Goal: Information Seeking & Learning: Learn about a topic

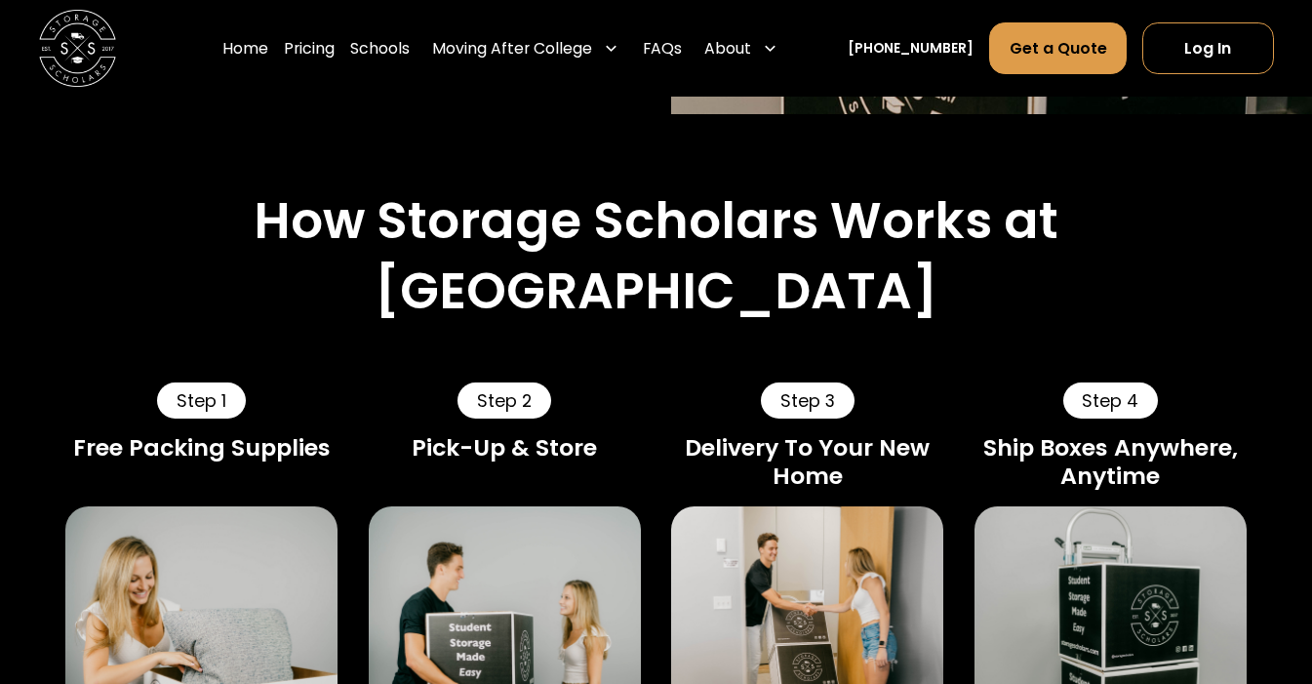
scroll to position [1202, 0]
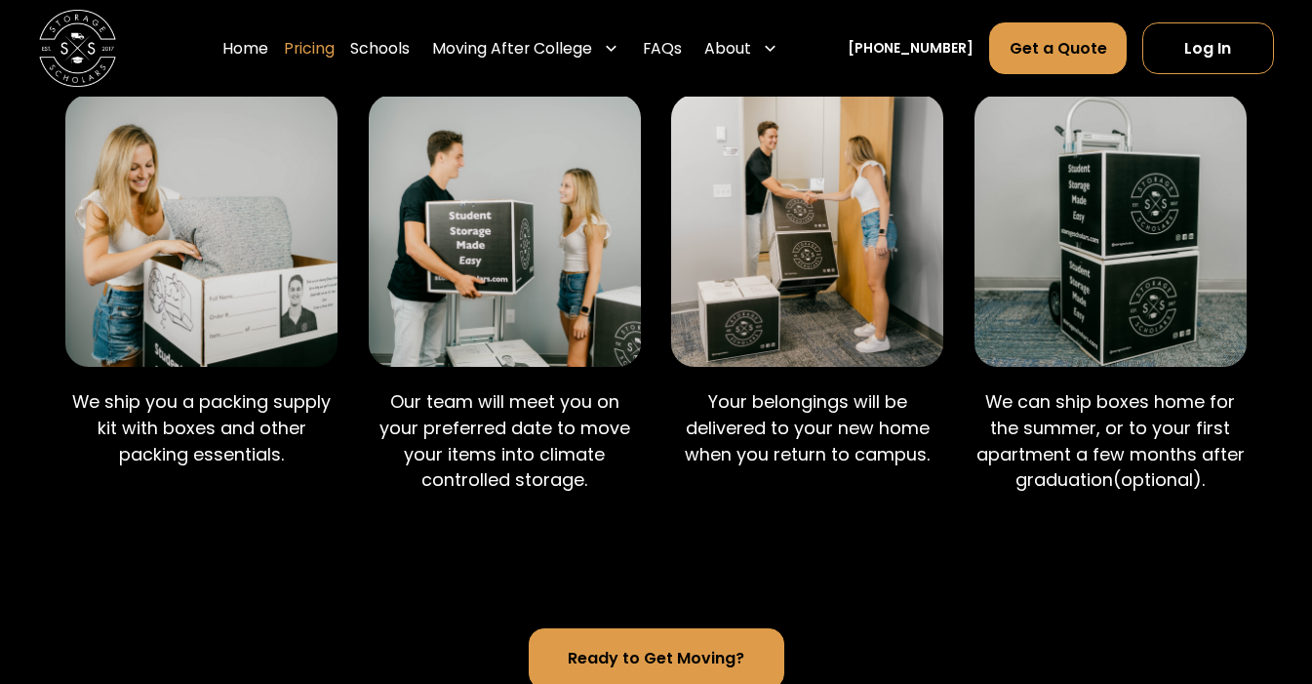
click at [335, 54] on link "Pricing" at bounding box center [309, 48] width 51 height 54
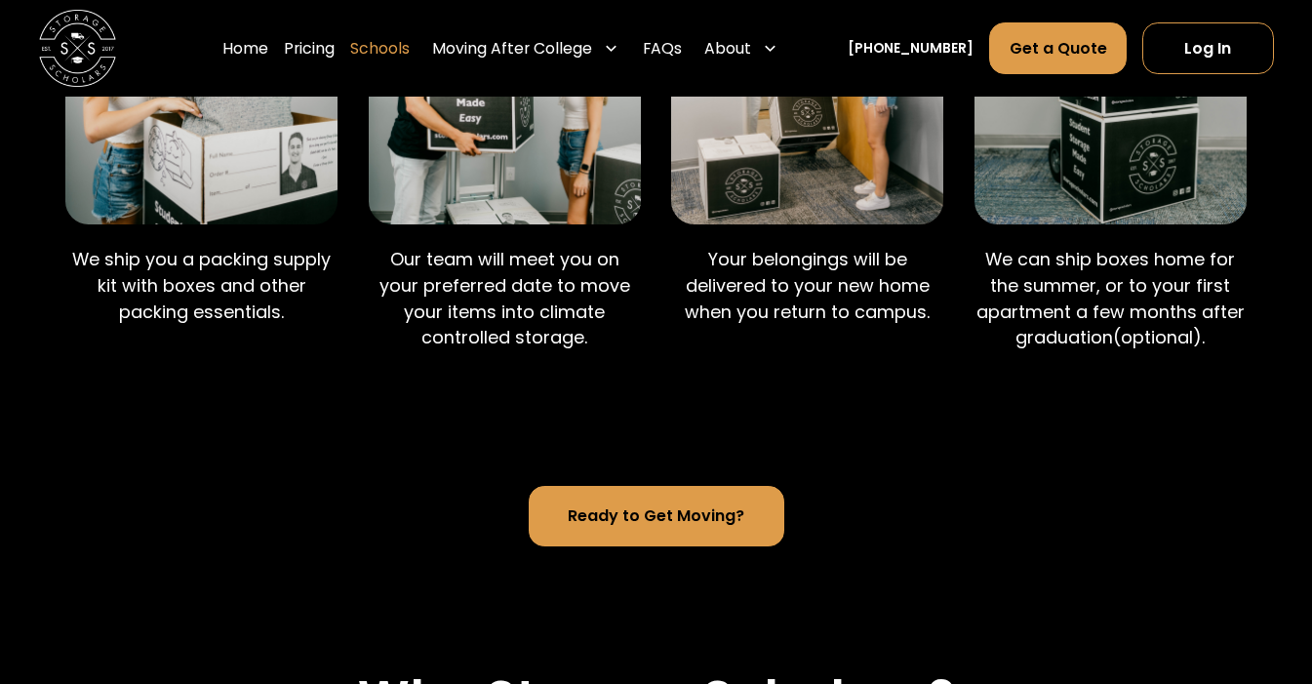
click at [405, 50] on link "Schools" at bounding box center [380, 48] width 60 height 54
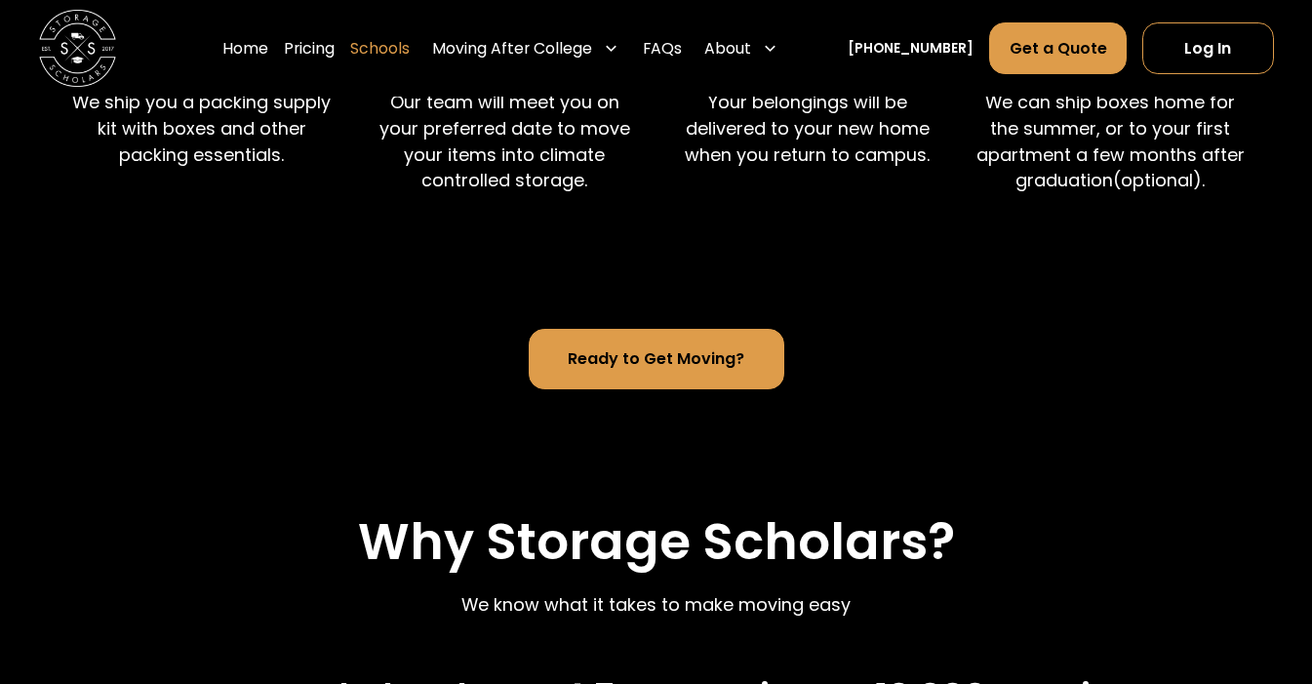
scroll to position [1752, 0]
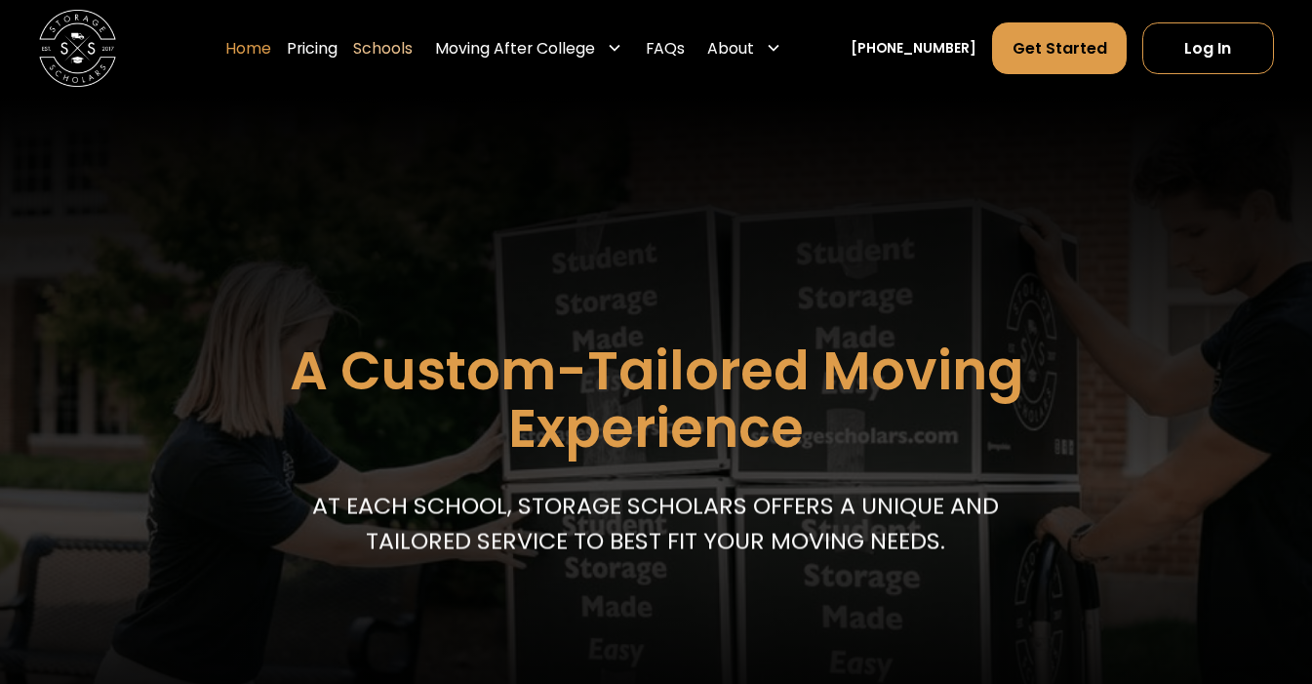
click at [271, 60] on link "Home" at bounding box center [248, 48] width 46 height 54
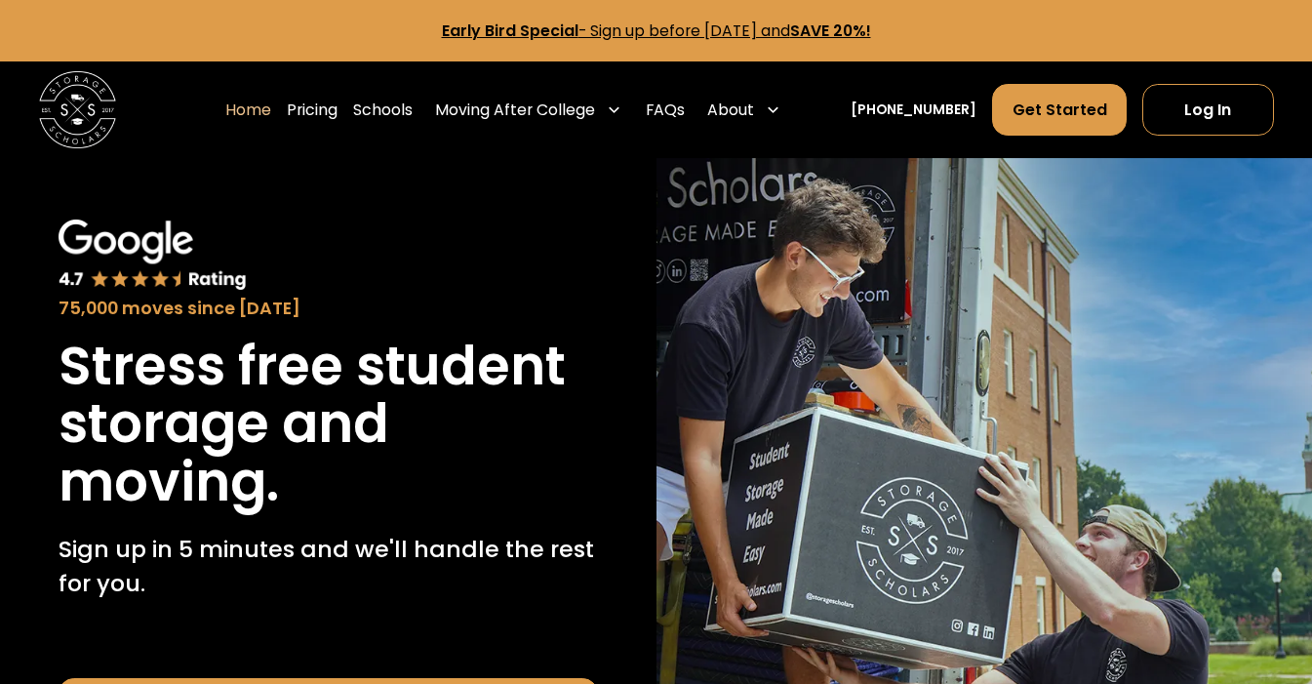
click at [271, 105] on link "Home" at bounding box center [248, 110] width 46 height 54
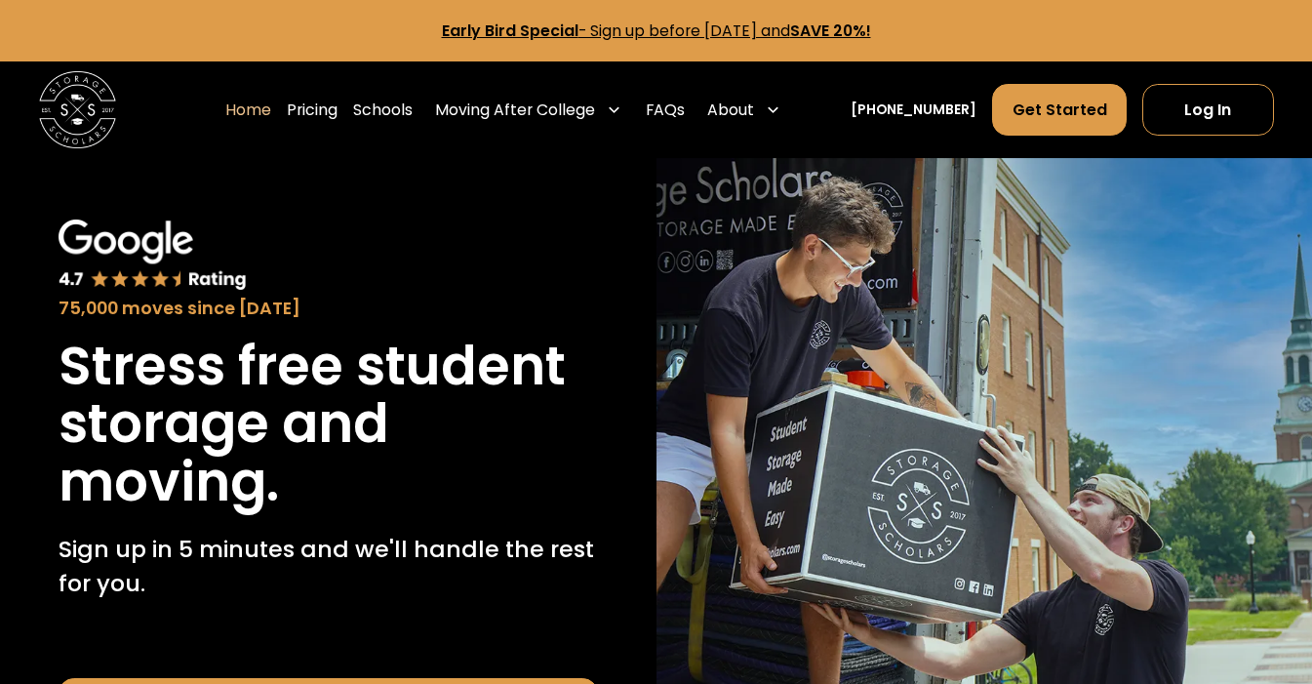
click at [271, 113] on link "Home" at bounding box center [248, 110] width 46 height 54
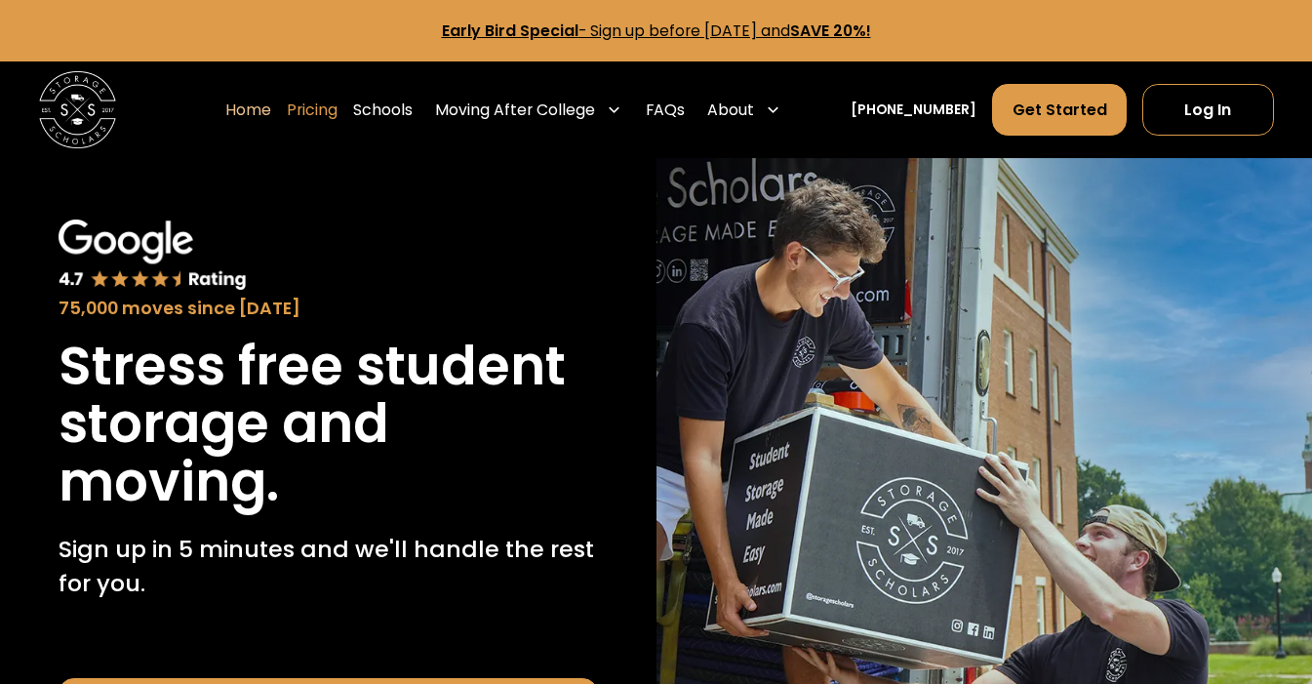
click at [336, 110] on link "Pricing" at bounding box center [312, 110] width 51 height 54
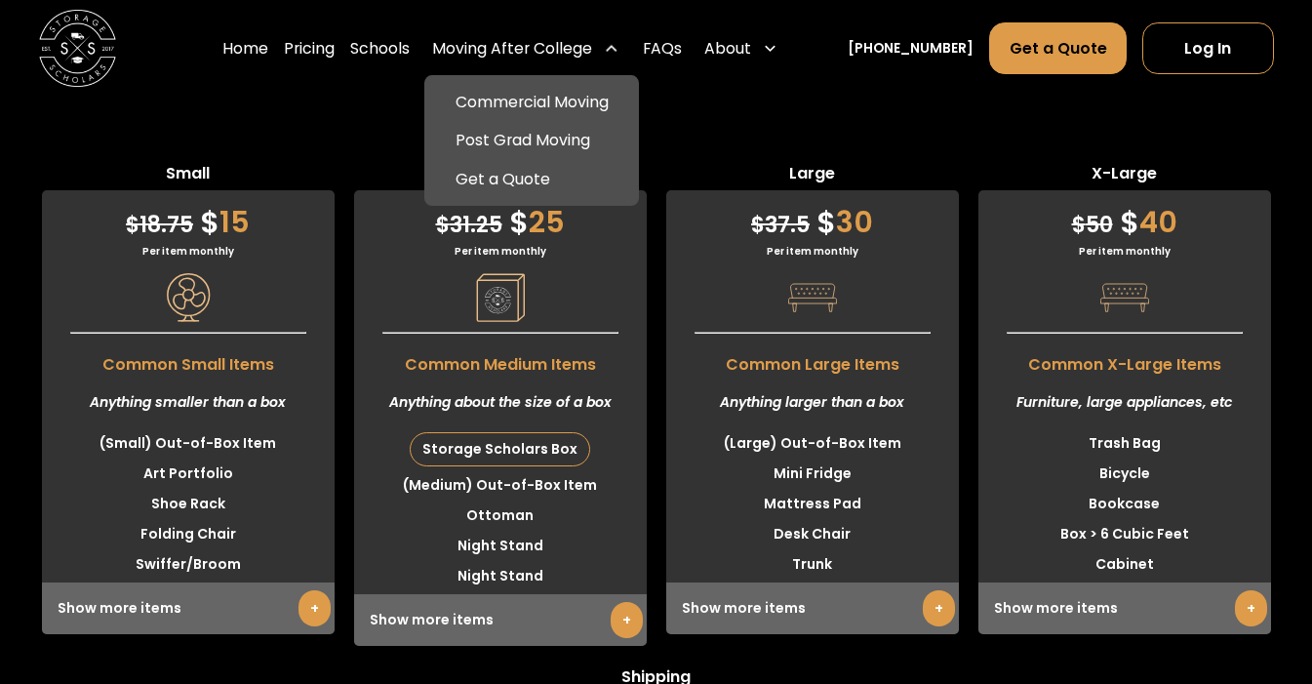
click at [567, 45] on div "Moving After College" at bounding box center [512, 48] width 160 height 23
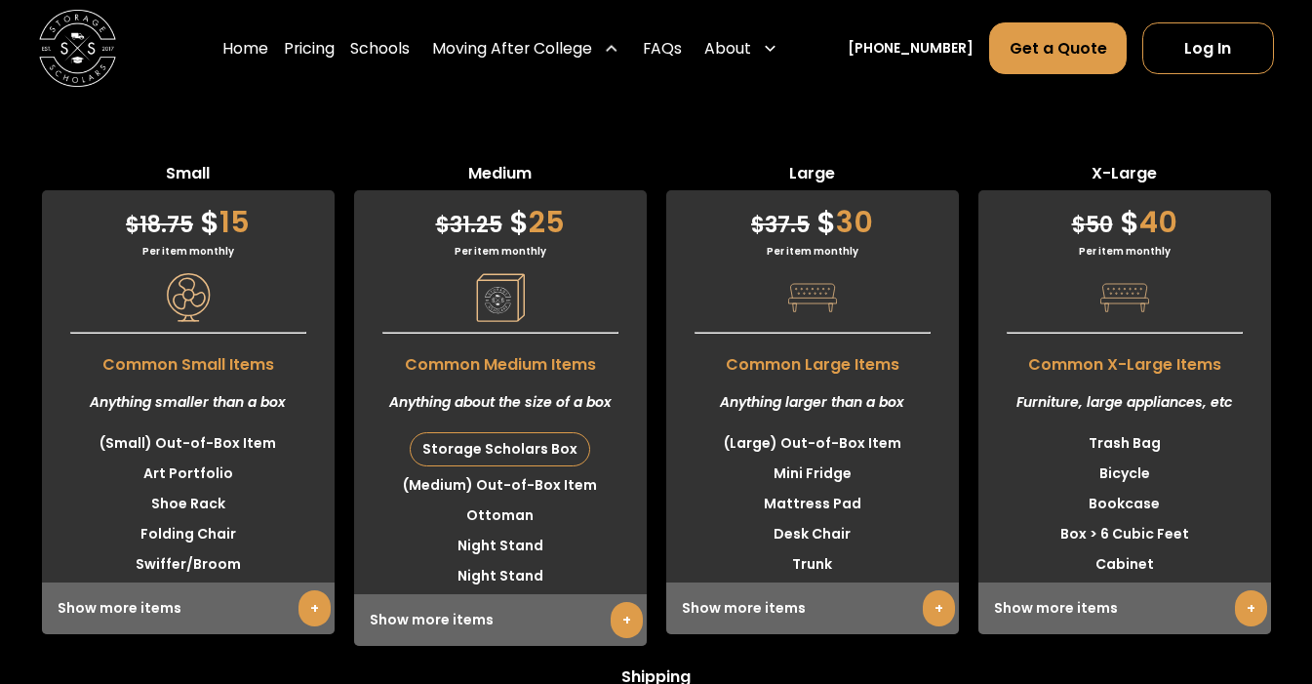
click at [662, 49] on div "Home Pricing Schools Moving After College Commercial Moving Post Grad Moving Ge…" at bounding box center [504, 48] width 564 height 54
click at [682, 50] on link "FAQs" at bounding box center [662, 48] width 39 height 54
click at [682, 62] on link "FAQs" at bounding box center [662, 48] width 39 height 54
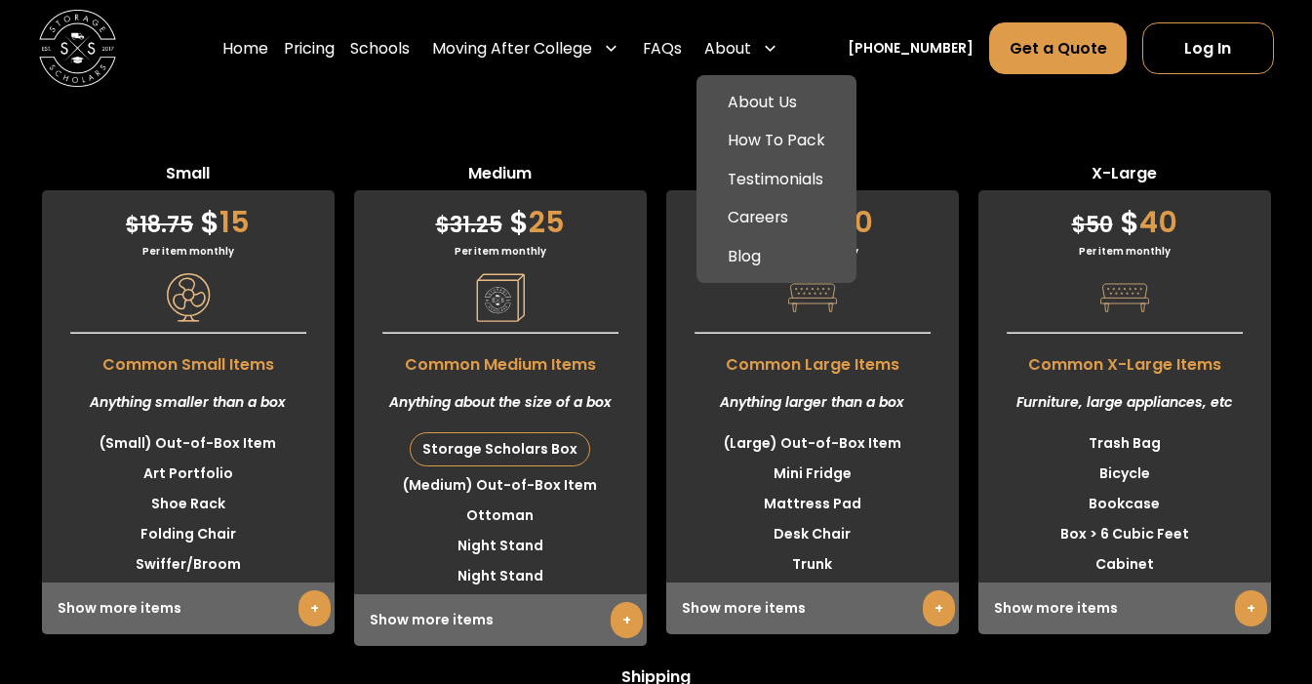
click at [751, 44] on div "About" at bounding box center [727, 48] width 47 height 23
click at [751, 40] on div "About" at bounding box center [727, 48] width 47 height 23
click at [805, 112] on link "About Us" at bounding box center [775, 102] width 143 height 38
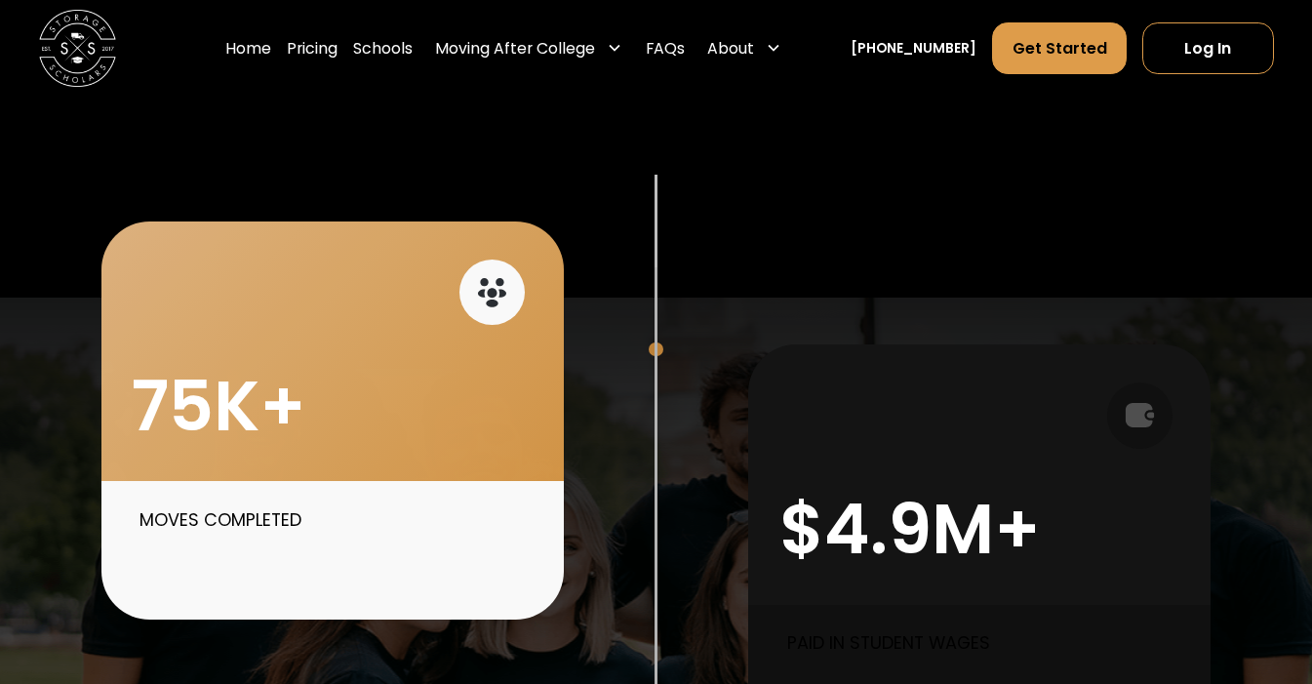
scroll to position [842, 0]
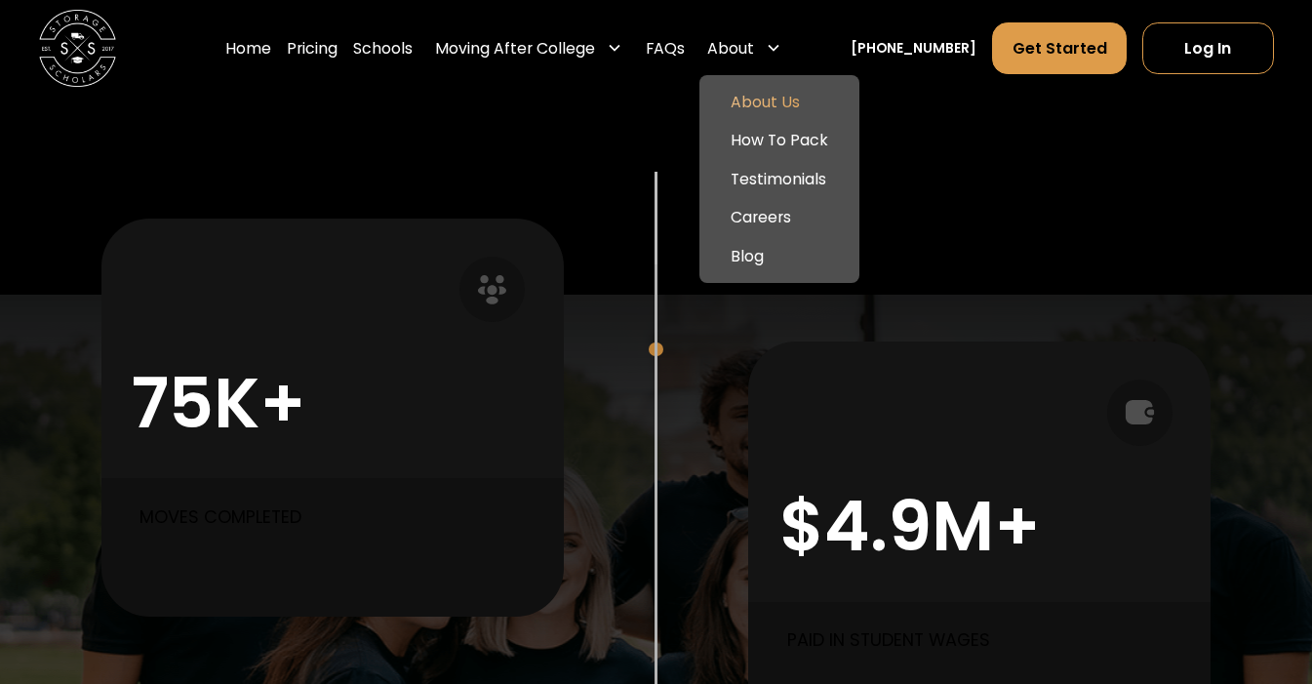
click at [780, 108] on link "About Us" at bounding box center [778, 102] width 143 height 38
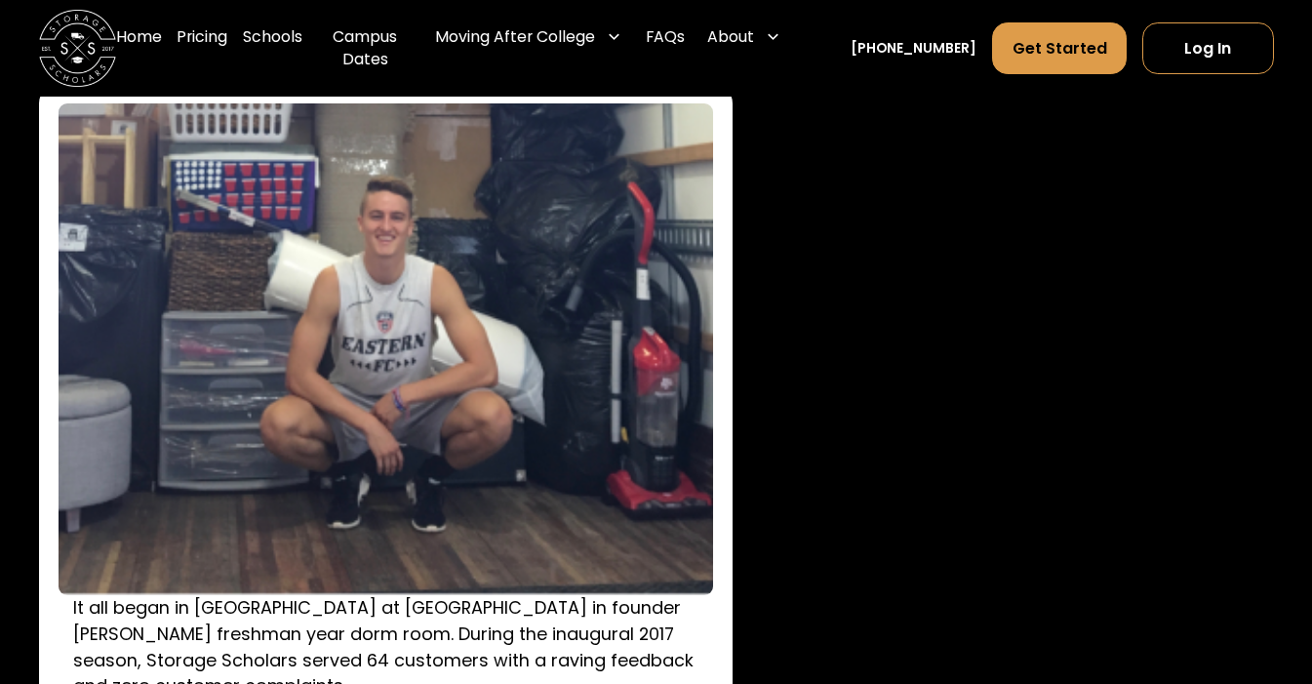
scroll to position [2520, 0]
